Goal: Task Accomplishment & Management: Manage account settings

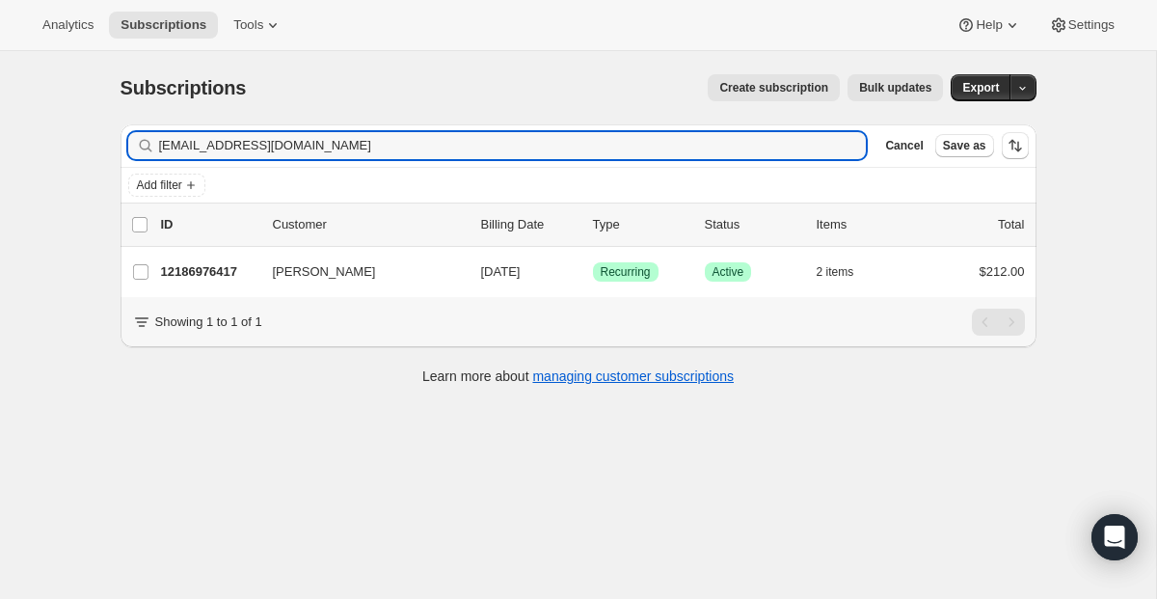
drag, startPoint x: 315, startPoint y: 139, endPoint x: -6, endPoint y: 103, distance: 323.0
click at [0, 103] on html "Analytics Subscriptions Tools Help Settings Skip to content Subscriptions. This…" at bounding box center [578, 299] width 1157 height 599
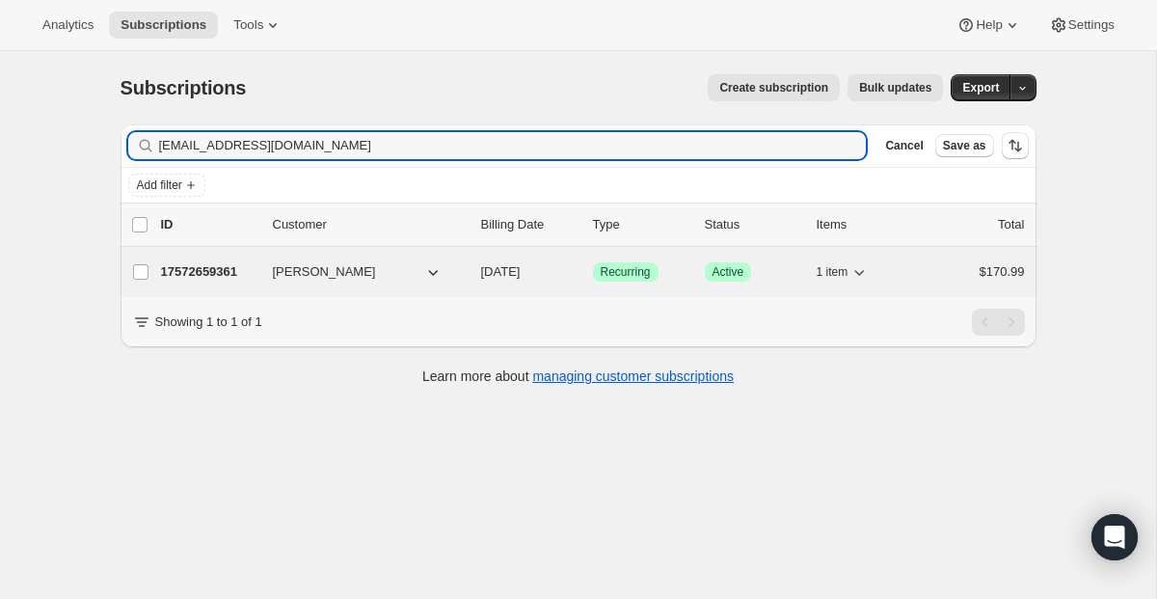
type input "[EMAIL_ADDRESS][DOMAIN_NAME]"
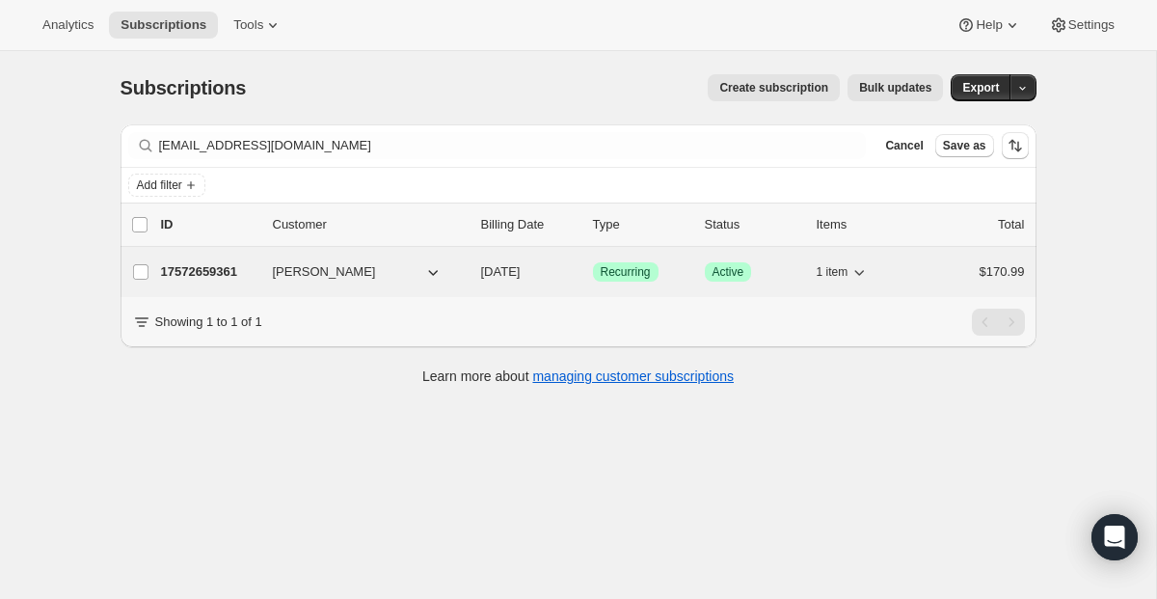
click at [602, 265] on span "Recurring" at bounding box center [626, 271] width 50 height 15
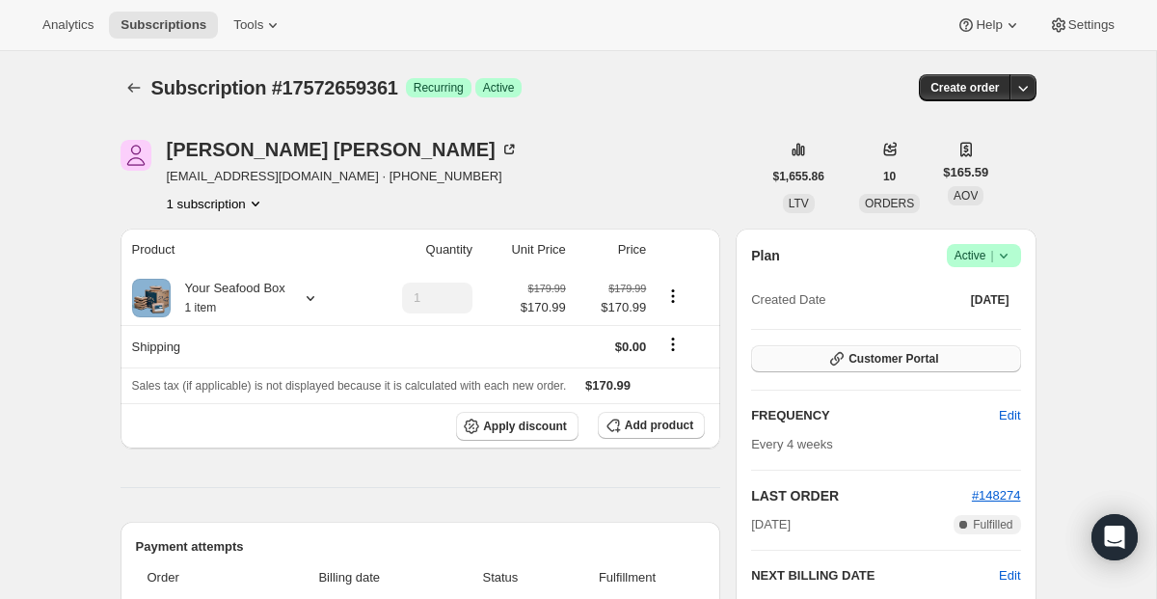
click at [808, 345] on button "Customer Portal" at bounding box center [885, 358] width 269 height 27
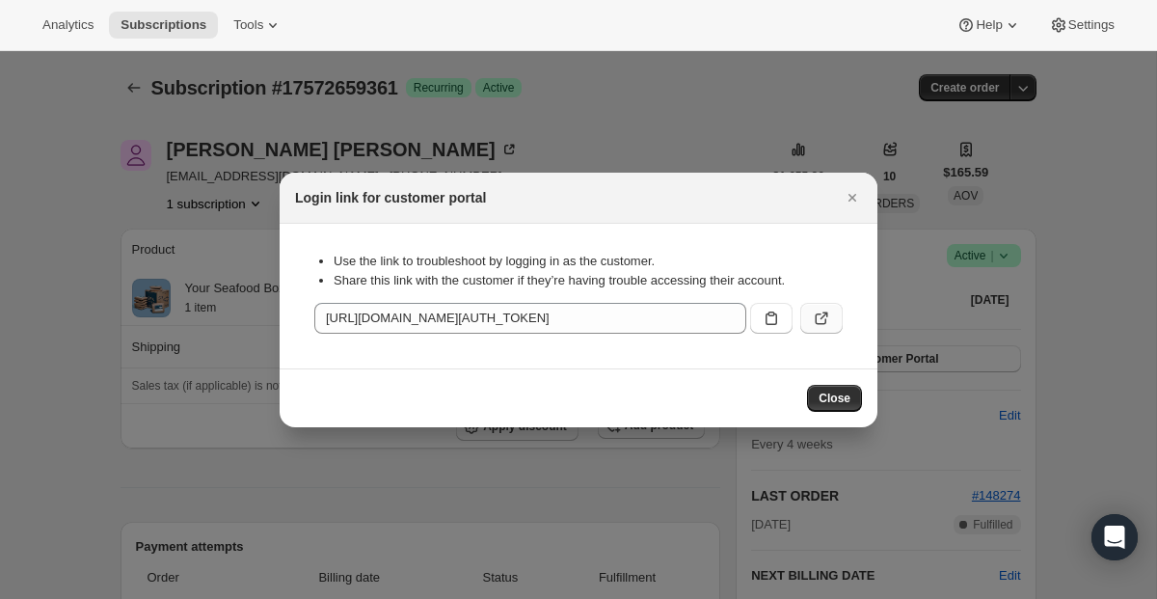
click at [820, 323] on icon ":r35:" at bounding box center [821, 319] width 12 height 12
click at [849, 197] on icon "Close" at bounding box center [851, 197] width 19 height 19
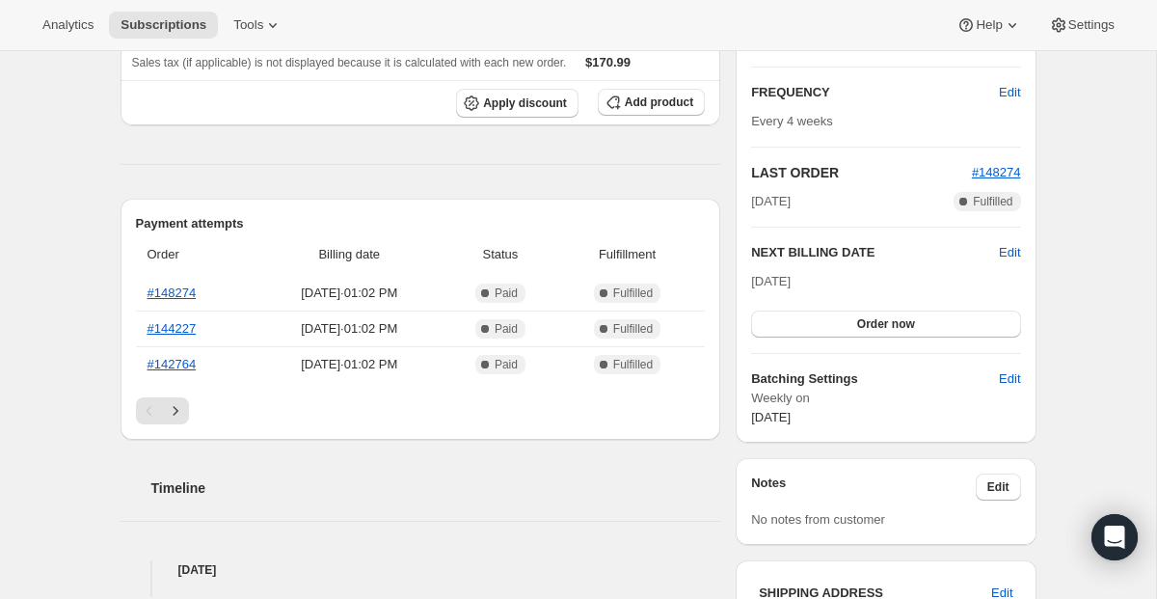
scroll to position [392, 0]
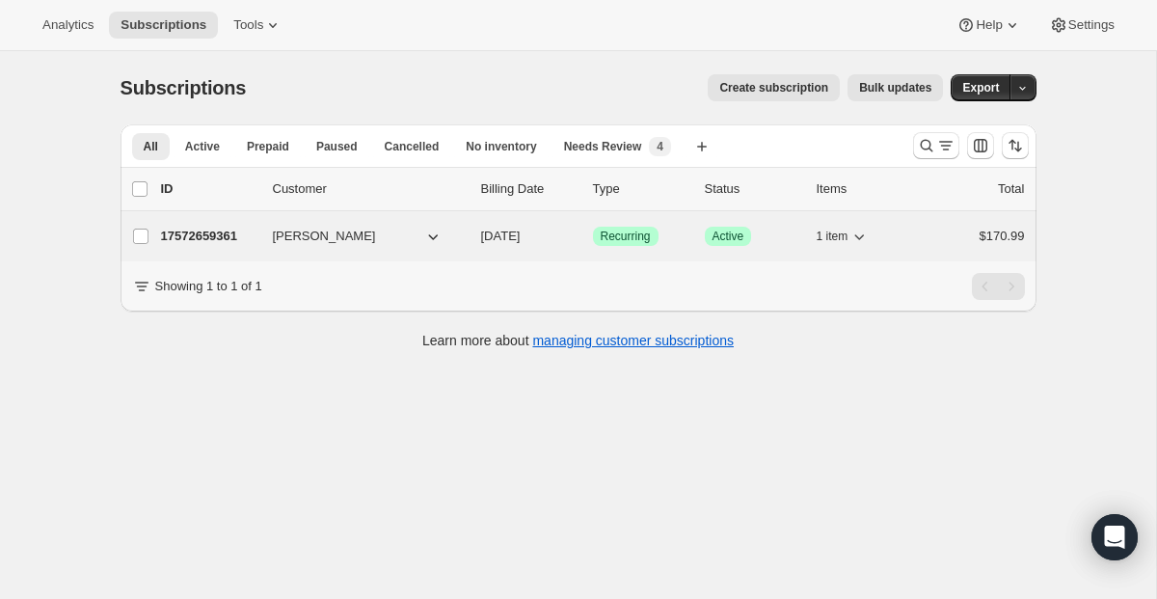
click at [604, 235] on span "Recurring" at bounding box center [626, 235] width 50 height 15
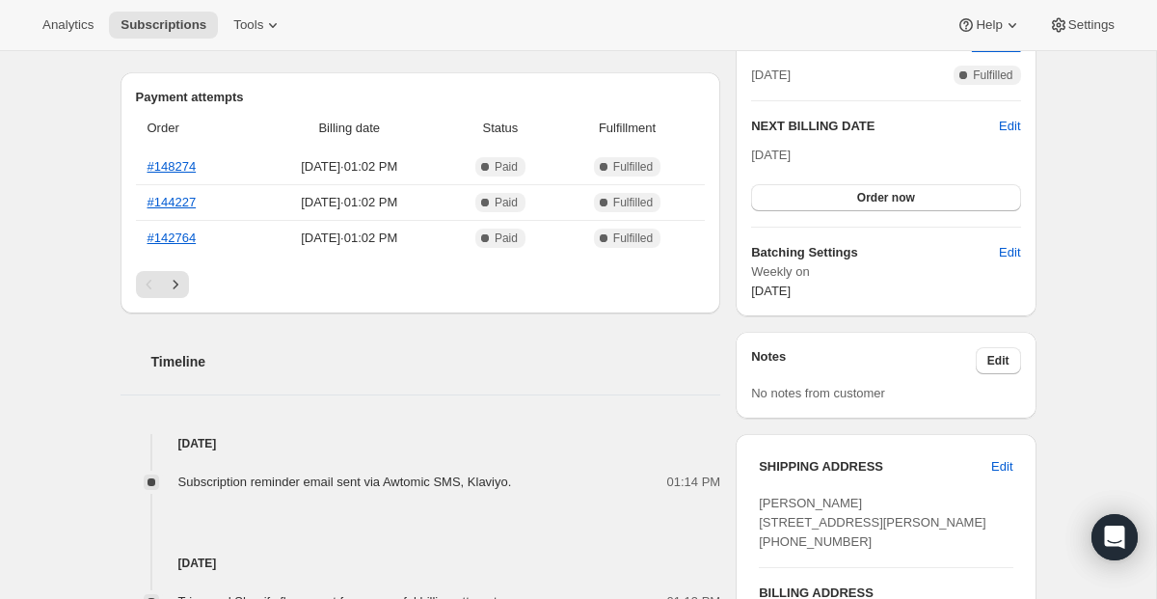
scroll to position [624, 0]
